Goal: Find specific page/section: Find specific page/section

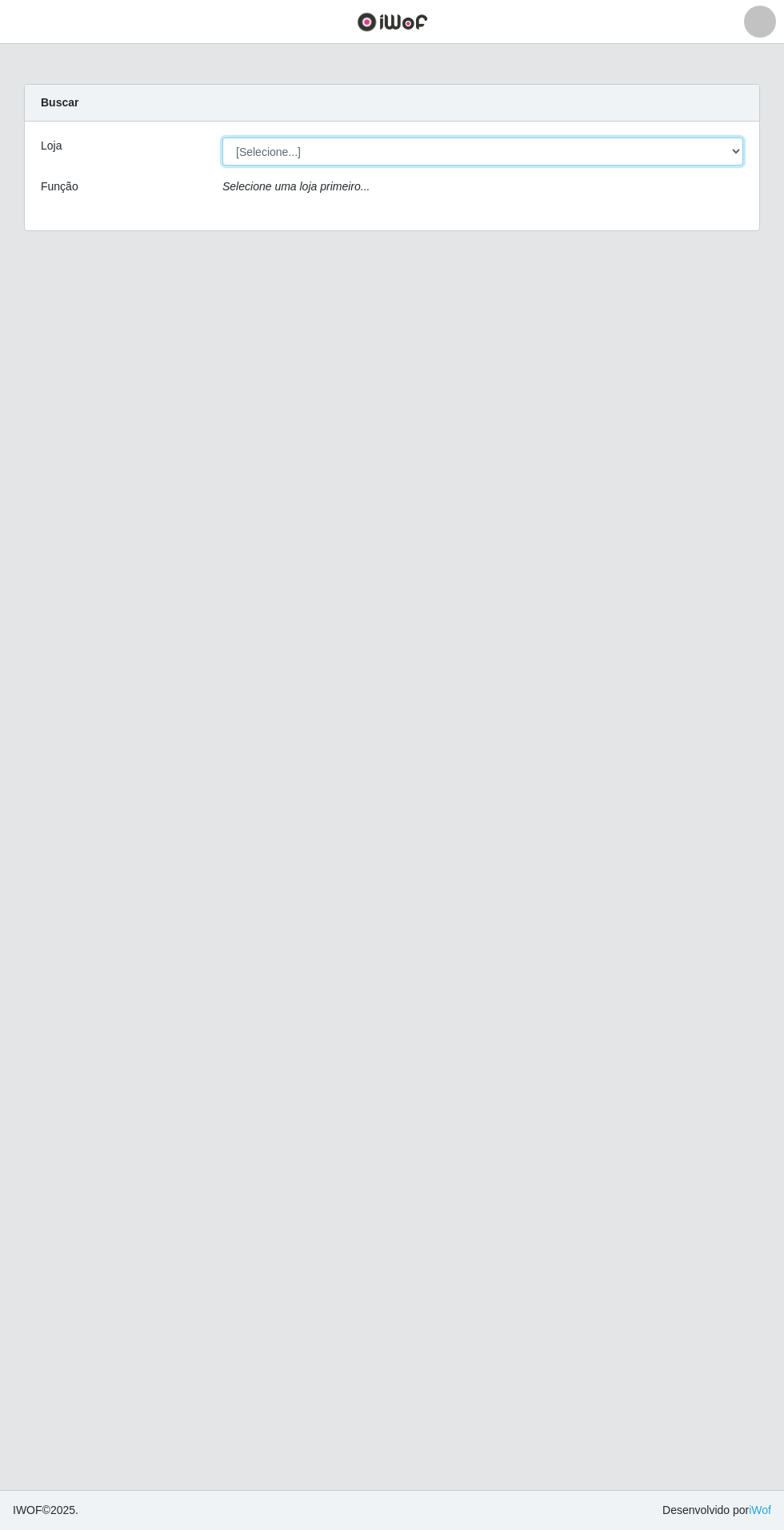
click at [736, 150] on select "[Selecione...] Atacado Vem - Loja 31 [GEOGRAPHIC_DATA]" at bounding box center [482, 151] width 520 height 28
select select "437"
click at [222, 138] on select "[Selecione...] Atacado Vem - Loja 31 [GEOGRAPHIC_DATA]" at bounding box center [482, 151] width 520 height 28
